Goal: Task Accomplishment & Management: Manage account settings

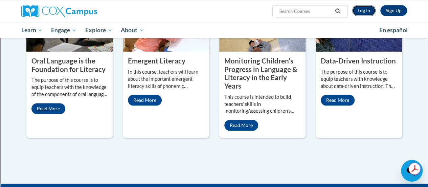
click at [356, 14] on link "Log In" at bounding box center [364, 10] width 23 height 11
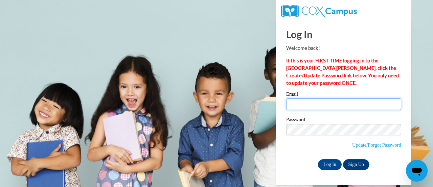
click at [317, 103] on input "Email" at bounding box center [344, 104] width 115 height 12
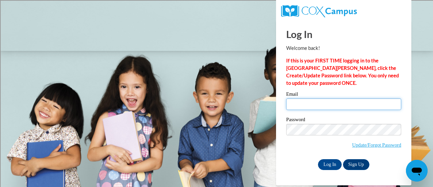
type input "juanita.mejia@rusd.org"
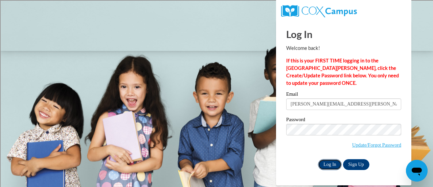
click at [337, 163] on input "Log In" at bounding box center [330, 164] width 24 height 11
